Goal: Find specific page/section: Find specific page/section

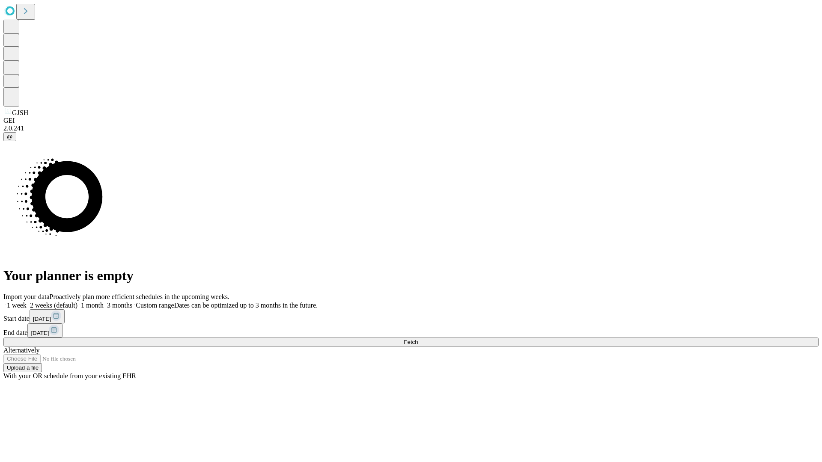
click at [418, 339] on span "Fetch" at bounding box center [411, 342] width 14 height 6
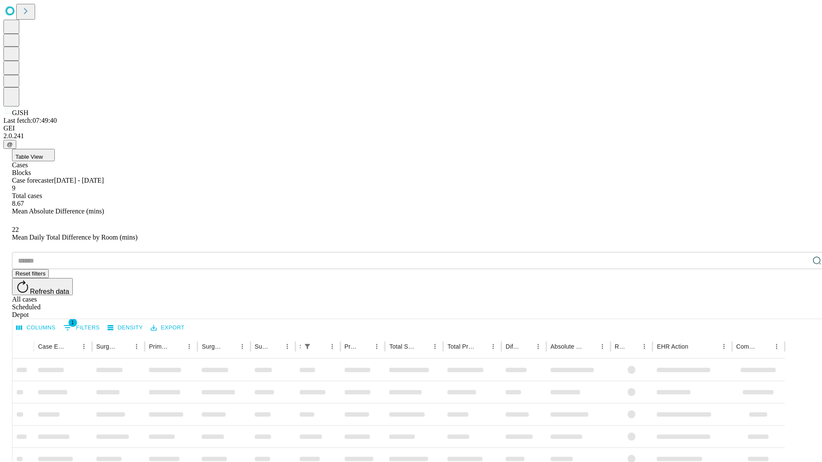
click at [799, 311] on div "Depot" at bounding box center [419, 315] width 815 height 8
